Goal: Task Accomplishment & Management: Use online tool/utility

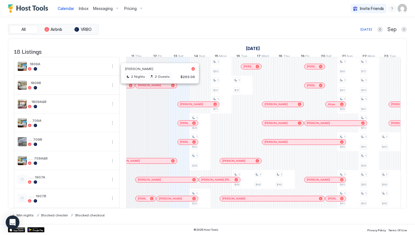
click at [163, 88] on div at bounding box center [163, 85] width 5 height 5
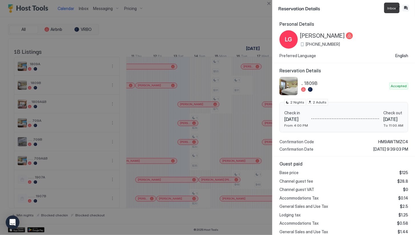
click at [407, 7] on button "Inbox" at bounding box center [406, 8] width 7 height 7
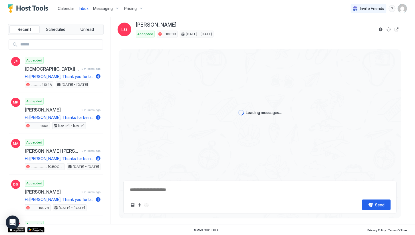
scroll to position [1787, 0]
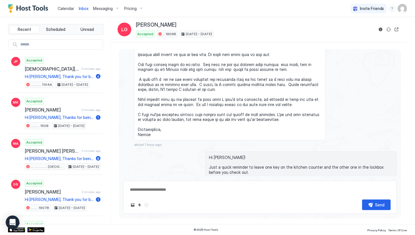
click at [392, 199] on button "Scheduled Messages" at bounding box center [370, 203] width 53 height 8
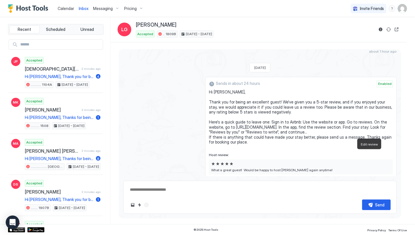
click at [370, 183] on button "Edit review" at bounding box center [373, 186] width 6 height 6
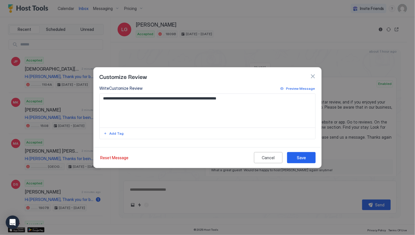
click at [311, 75] on button "button" at bounding box center [313, 76] width 6 height 6
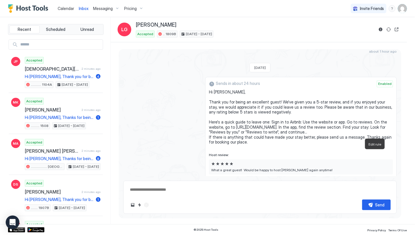
click at [376, 183] on button "Edit rule" at bounding box center [379, 186] width 6 height 6
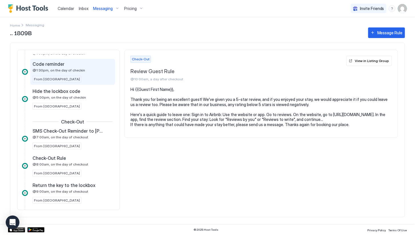
scroll to position [157, 0]
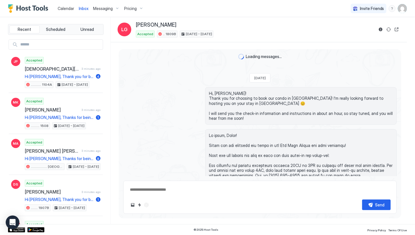
scroll to position [1787, 0]
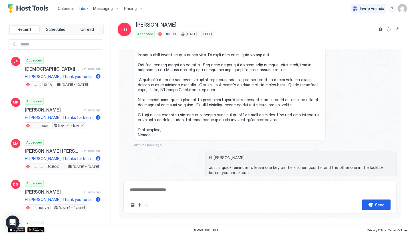
click at [386, 200] on div "Scheduled Messages" at bounding box center [371, 203] width 39 height 6
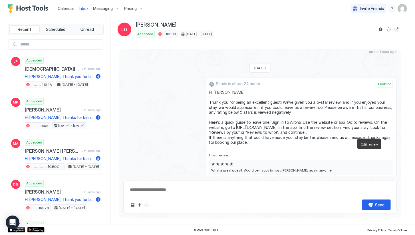
click at [370, 183] on button "Edit review" at bounding box center [373, 186] width 6 height 6
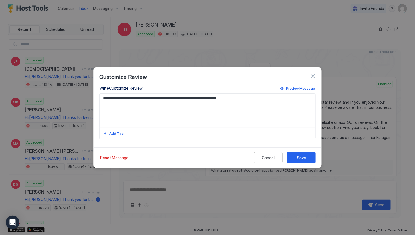
click at [148, 99] on textarea "**********" at bounding box center [208, 111] width 217 height 34
drag, startPoint x: 253, startPoint y: 99, endPoint x: 99, endPoint y: 99, distance: 154.3
click at [99, 99] on div "**********" at bounding box center [208, 115] width 228 height 60
click at [195, 103] on textarea "**********" at bounding box center [208, 111] width 217 height 34
click at [313, 77] on button "button" at bounding box center [313, 76] width 6 height 6
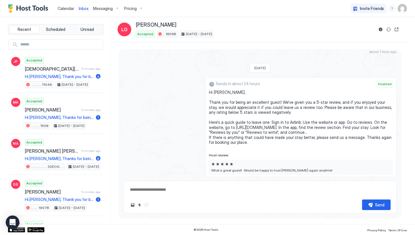
scroll to position [1928, 0]
click at [370, 183] on button "Edit review" at bounding box center [373, 186] width 6 height 6
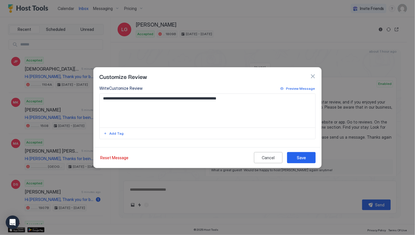
click at [315, 76] on button "button" at bounding box center [313, 76] width 6 height 6
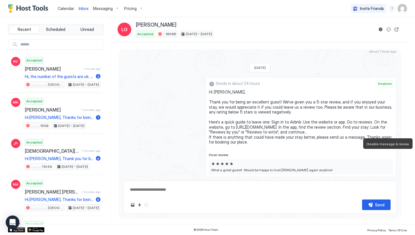
click at [388, 183] on button "Disable message & review" at bounding box center [390, 186] width 6 height 6
